Goal: Task Accomplishment & Management: Complete application form

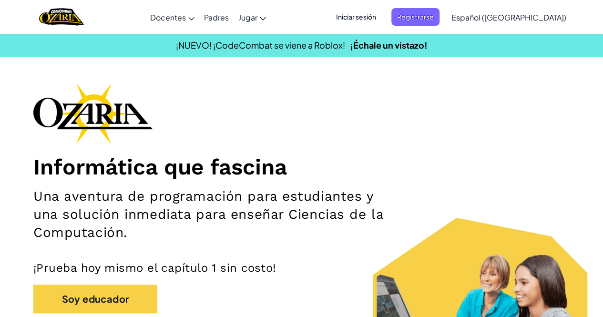
click at [382, 17] on span "Iniciar sesión" at bounding box center [355, 17] width 51 height 18
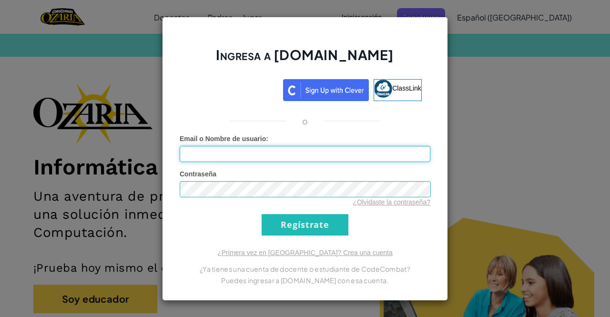
click at [294, 159] on input "Email o Nombre de usuario :" at bounding box center [305, 154] width 251 height 16
click at [314, 152] on input "Email o Nombre de usuario :" at bounding box center [305, 154] width 251 height 16
type input "[EMAIL_ADDRESS][DOMAIN_NAME]"
click at [302, 178] on div "Contraseña ¿Olvidaste la contraseña?" at bounding box center [305, 188] width 251 height 38
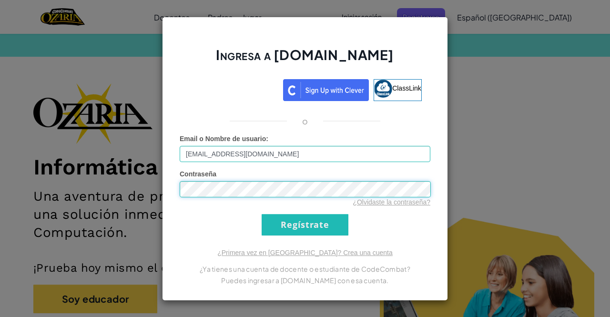
click at [262, 214] on input "Regístrate" at bounding box center [305, 224] width 87 height 21
